Goal: Information Seeking & Learning: Learn about a topic

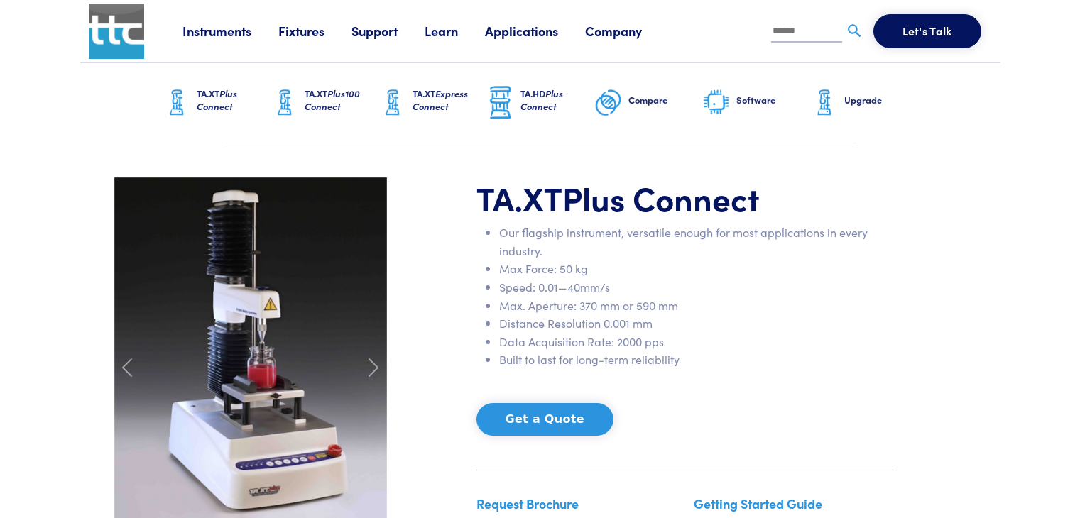
scroll to position [142, 0]
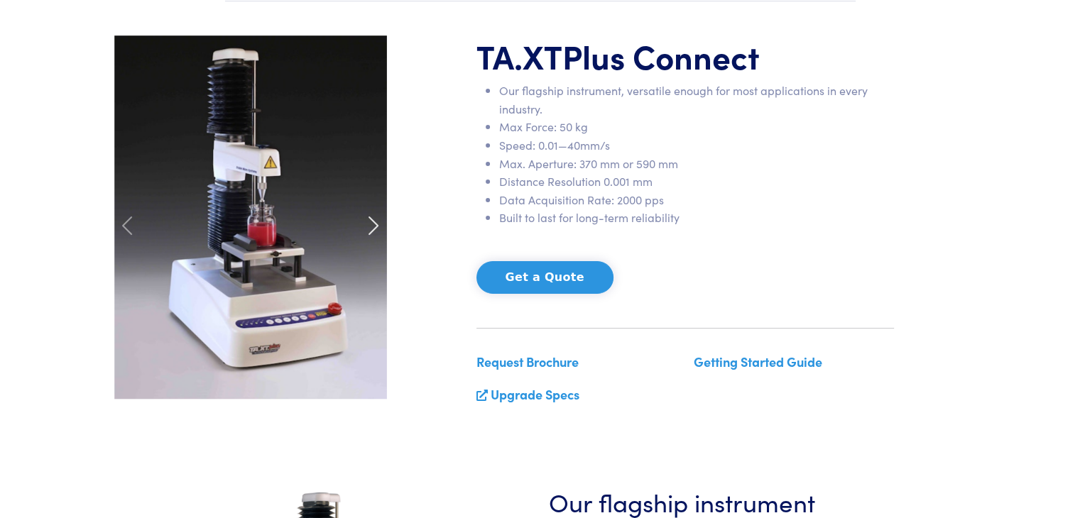
click at [366, 222] on span at bounding box center [373, 225] width 23 height 23
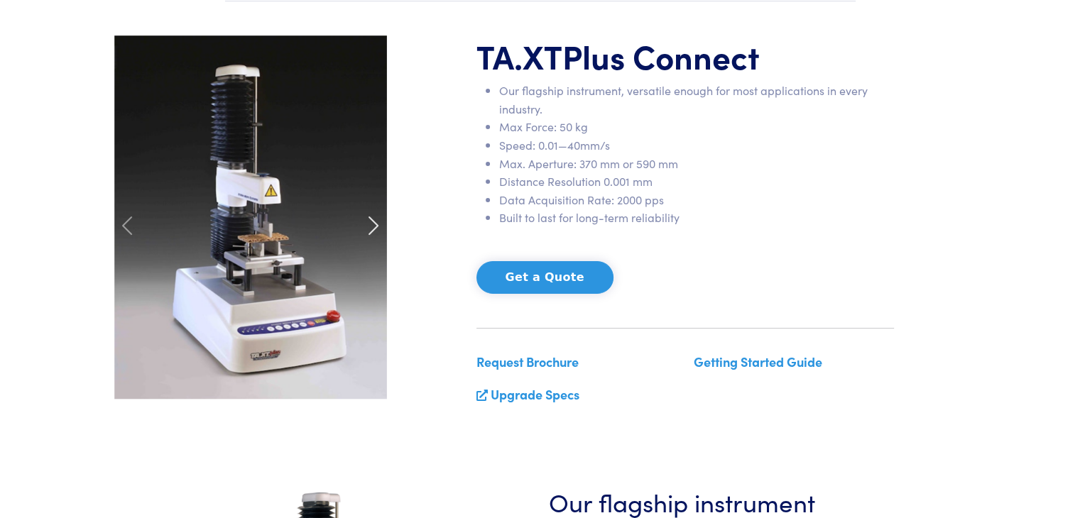
click at [366, 222] on span at bounding box center [373, 225] width 23 height 23
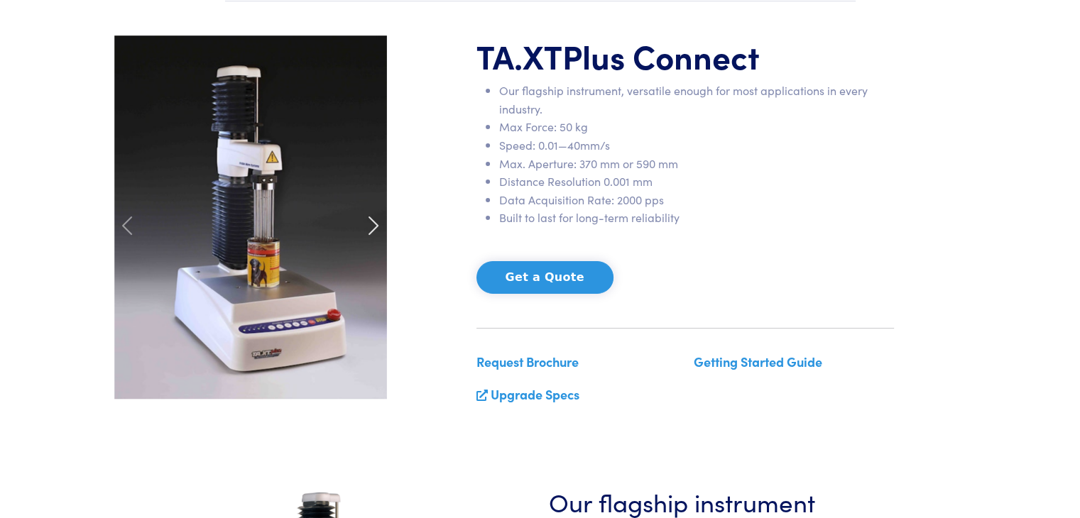
click at [366, 222] on span at bounding box center [373, 225] width 23 height 23
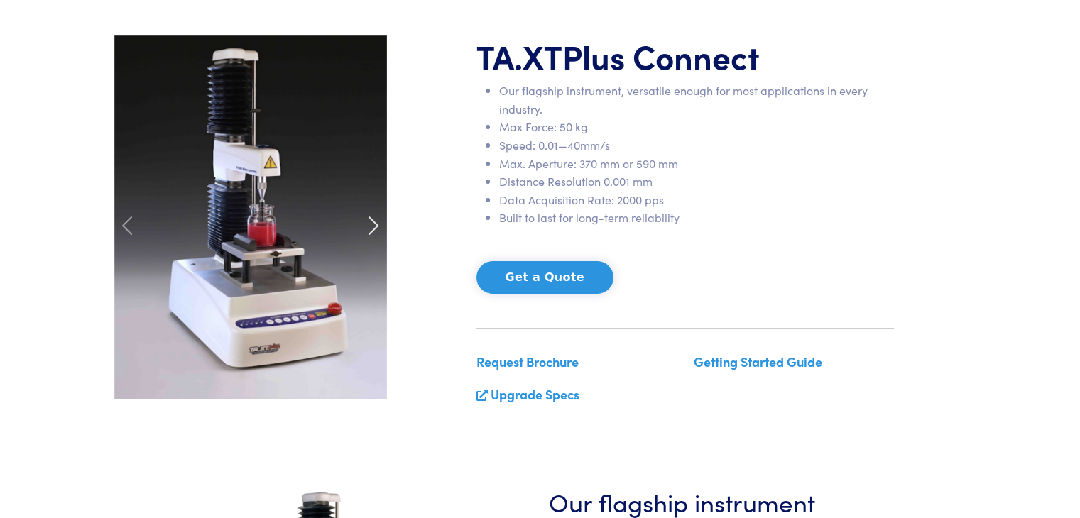
click at [366, 222] on span at bounding box center [373, 225] width 23 height 23
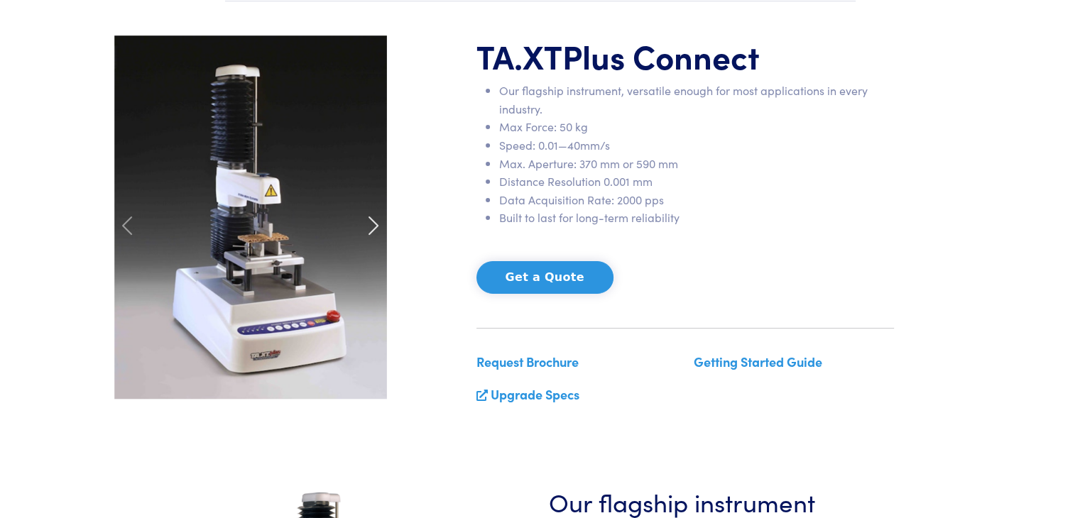
click at [366, 222] on span at bounding box center [373, 225] width 23 height 23
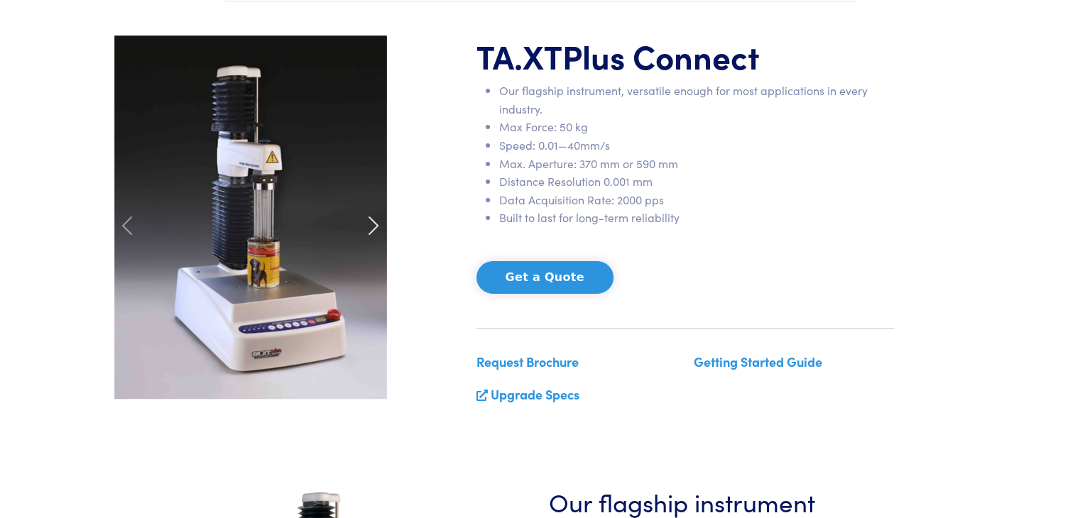
click at [366, 222] on span at bounding box center [373, 225] width 23 height 23
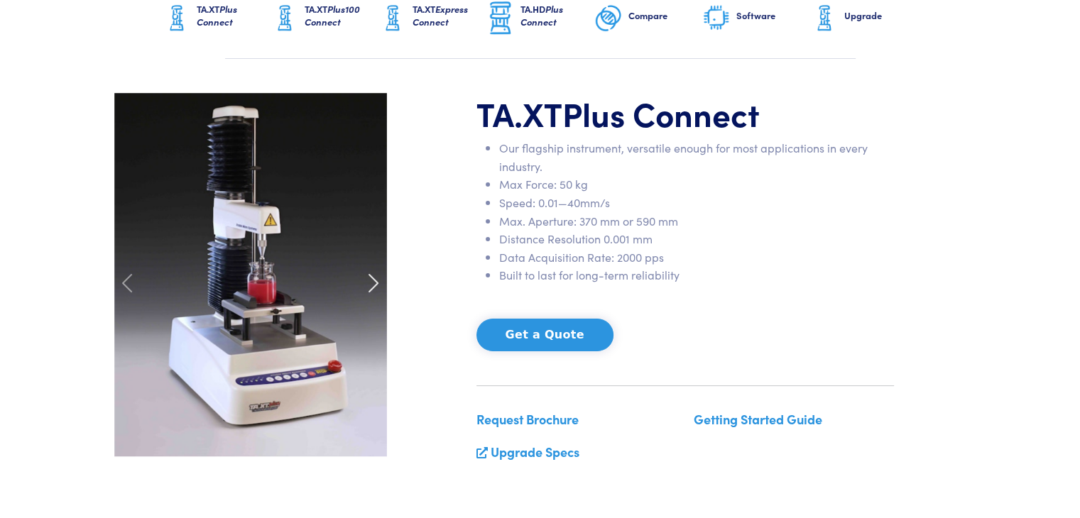
scroll to position [0, 0]
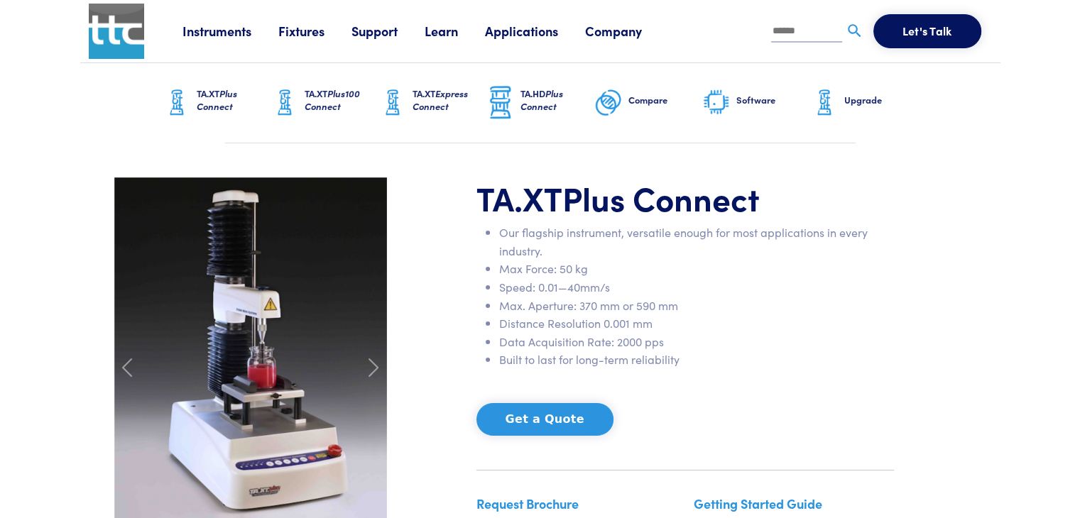
click at [520, 28] on link "Applications" at bounding box center [535, 31] width 100 height 18
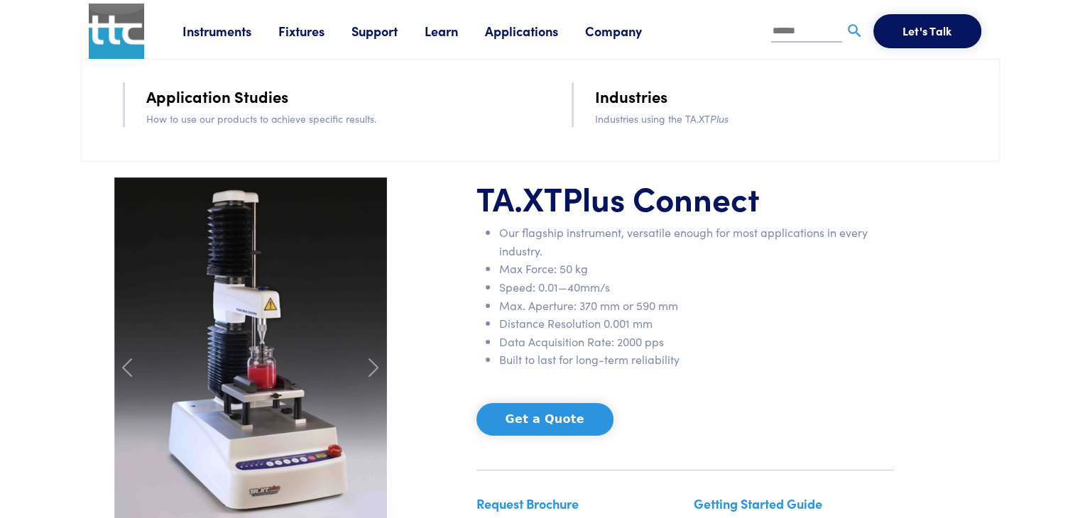
click at [520, 28] on link "Applications" at bounding box center [535, 31] width 100 height 18
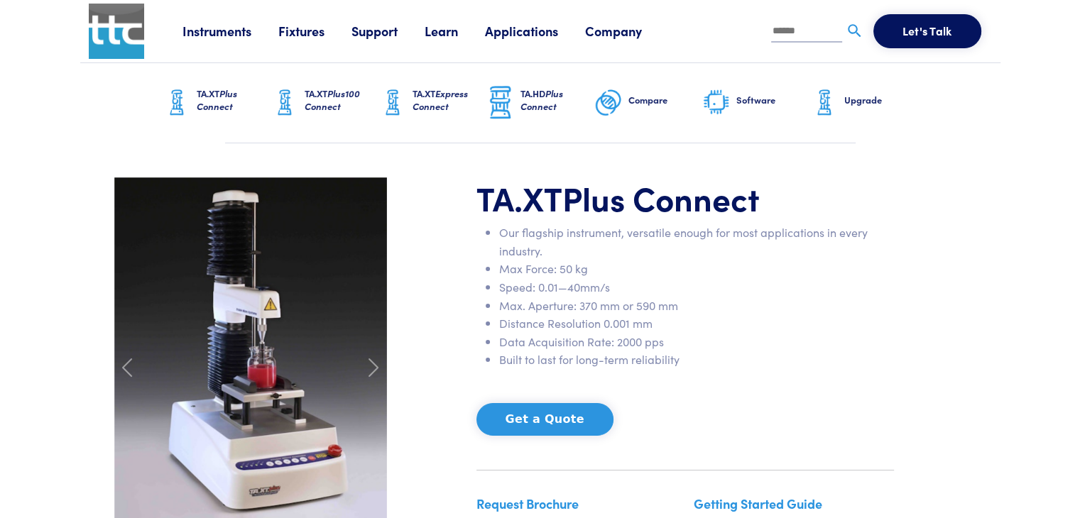
click at [520, 28] on link "Applications" at bounding box center [535, 31] width 100 height 18
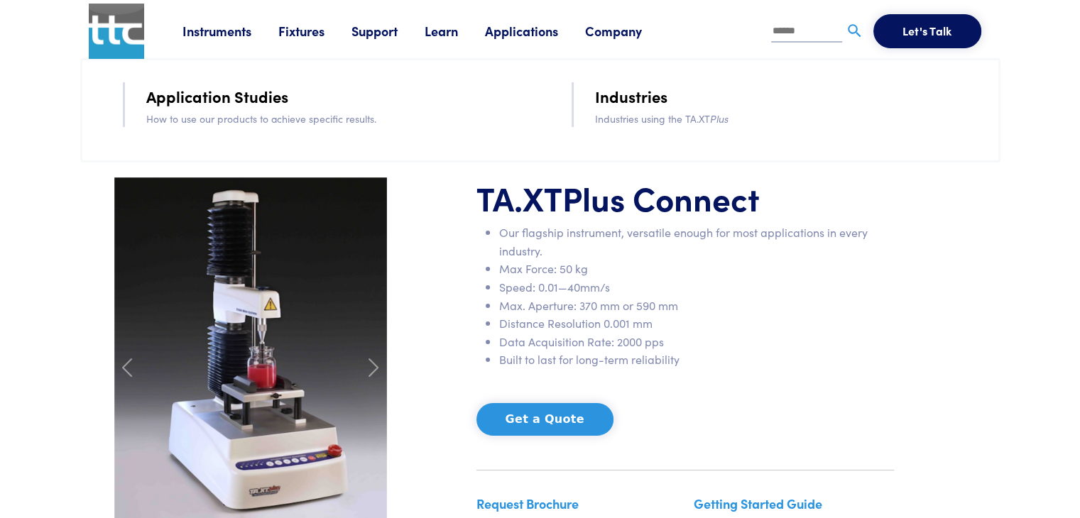
click at [520, 28] on link "Applications" at bounding box center [535, 31] width 100 height 18
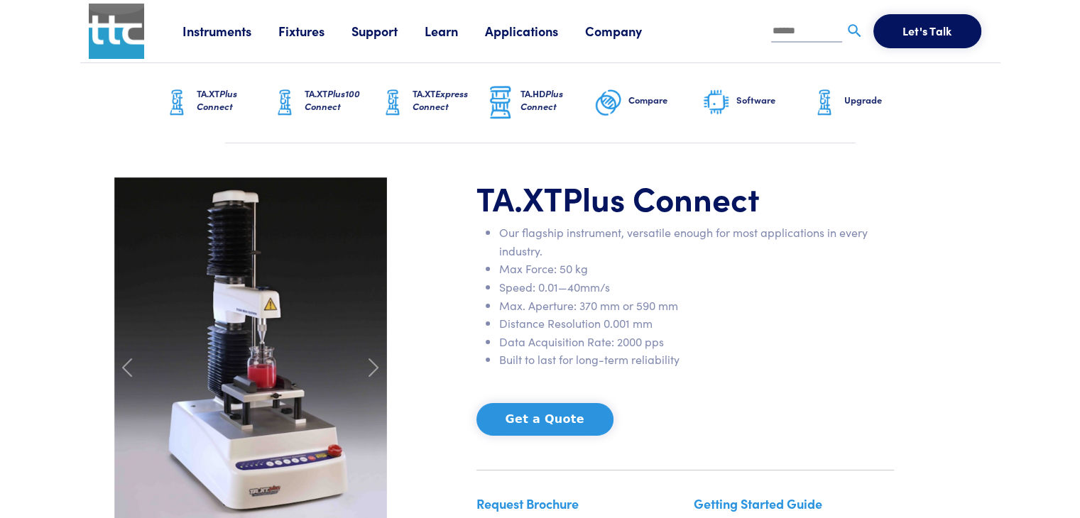
click at [197, 105] on span "Plus Connect" at bounding box center [217, 100] width 40 height 26
click at [515, 97] on link "TA.HD Plus Connect" at bounding box center [540, 103] width 108 height 80
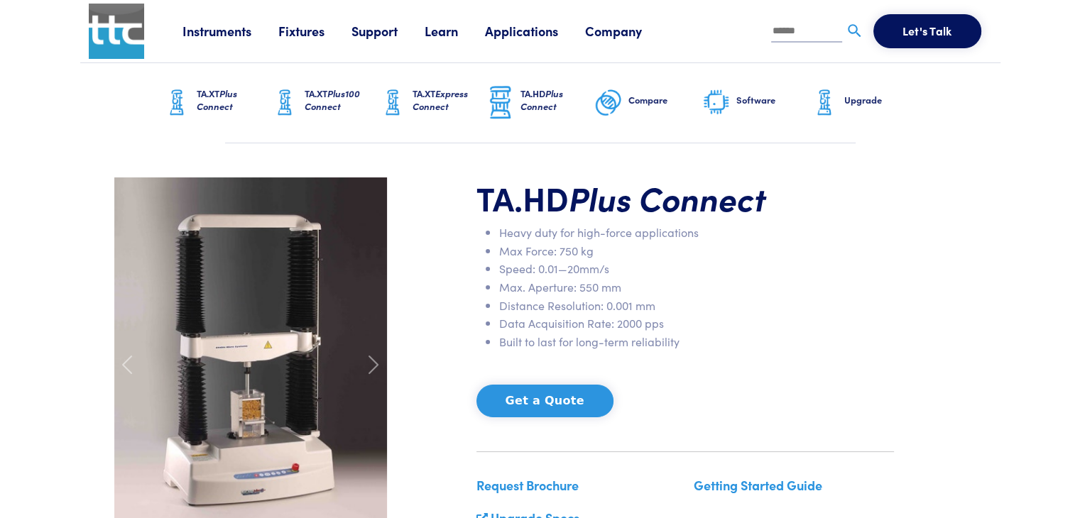
click at [748, 98] on h6 "Software" at bounding box center [773, 100] width 74 height 13
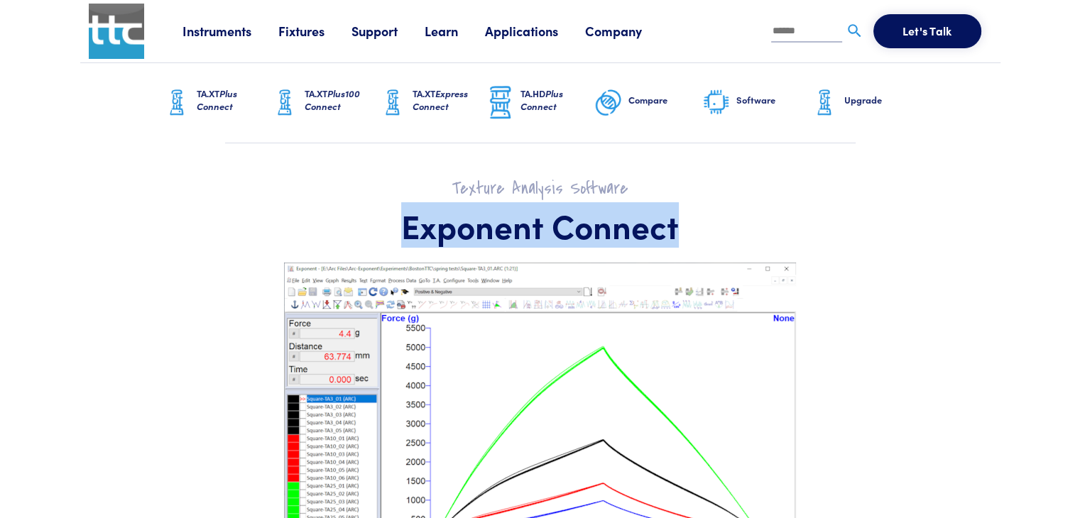
drag, startPoint x: 673, startPoint y: 234, endPoint x: 406, endPoint y: 227, distance: 267.1
click at [406, 227] on h1 "Exponent Connect" at bounding box center [540, 225] width 852 height 41
copy h1 "Exponent Connect"
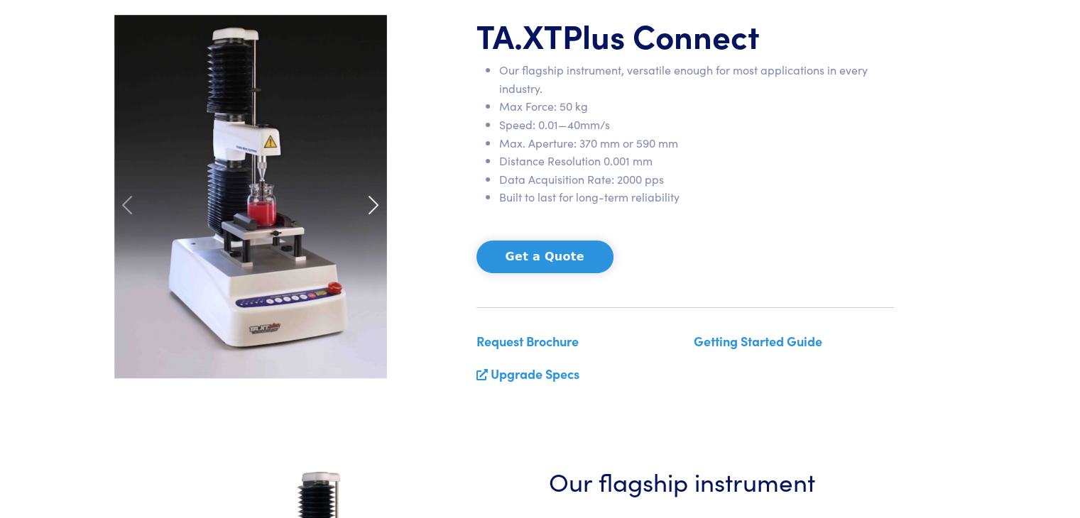
scroll to position [142, 0]
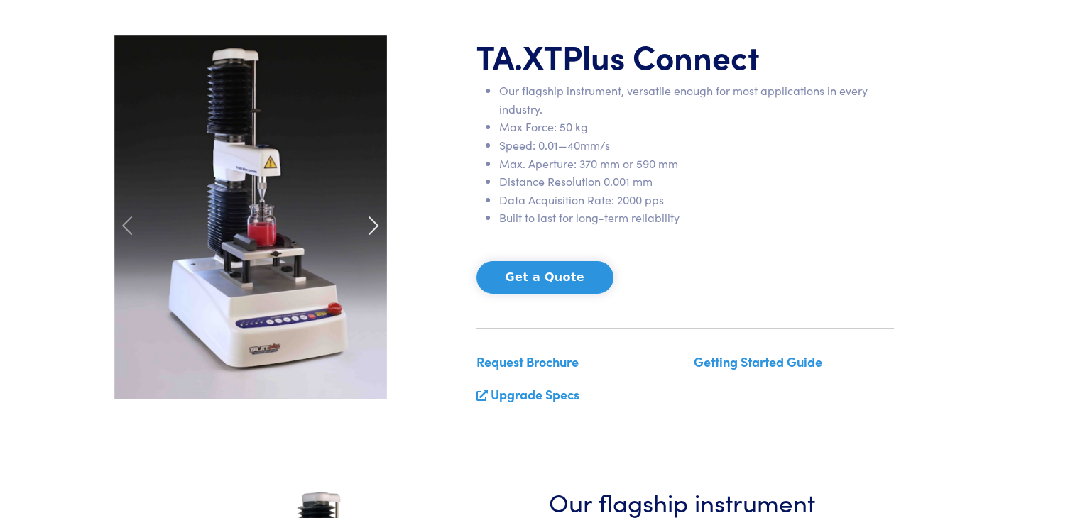
click at [366, 225] on span at bounding box center [373, 225] width 23 height 23
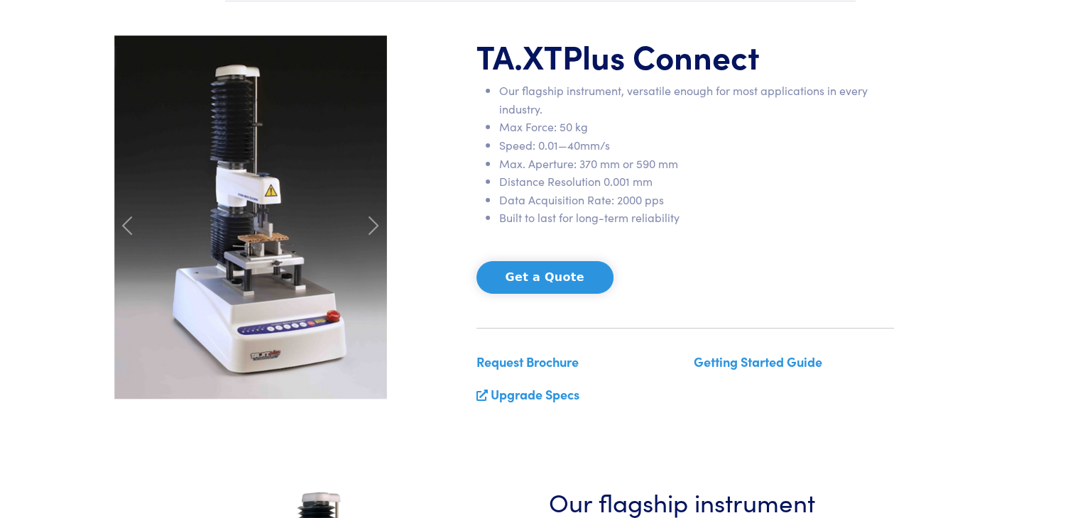
click at [281, 302] on img at bounding box center [250, 218] width 273 height 364
click at [280, 297] on img at bounding box center [250, 218] width 273 height 364
